Goal: Browse casually

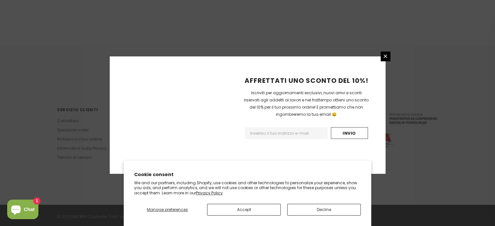
scroll to position [442, 0]
